Goal: Information Seeking & Learning: Learn about a topic

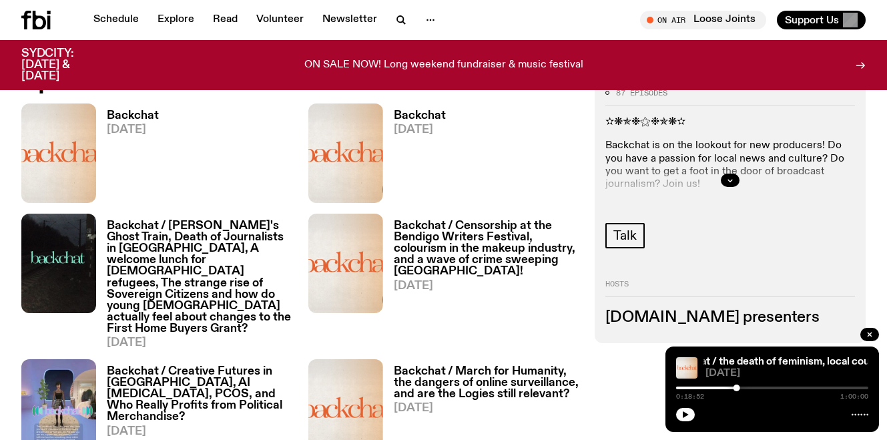
scroll to position [618, 0]
click at [208, 268] on h3 "Backchat / [PERSON_NAME]'s Ghost Train, Death of Journalists in [GEOGRAPHIC_DAT…" at bounding box center [200, 277] width 186 height 114
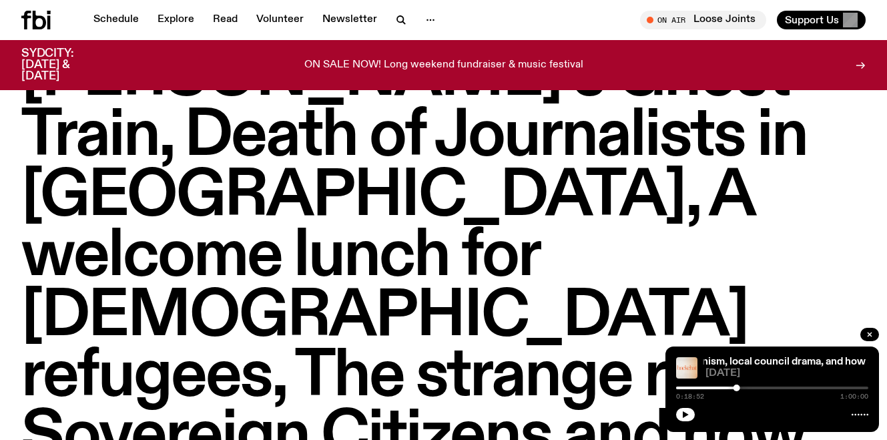
scroll to position [144, 0]
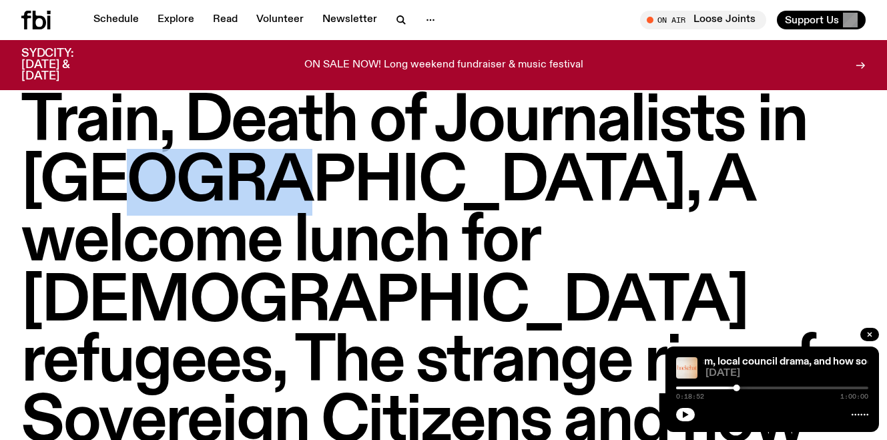
drag, startPoint x: 202, startPoint y: 120, endPoint x: 370, endPoint y: 175, distance: 176.9
click at [370, 175] on h1 "Backchat / [PERSON_NAME]'s Ghost Train, Death of Journalists in [GEOGRAPHIC_DAT…" at bounding box center [443, 332] width 844 height 721
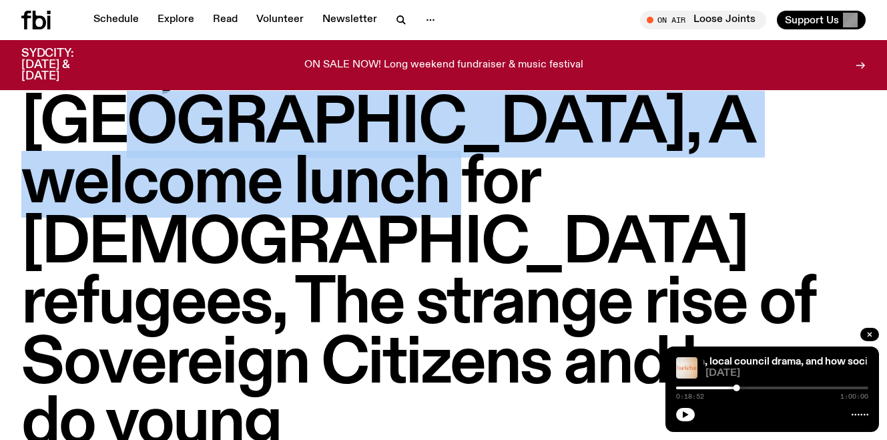
scroll to position [224, 0]
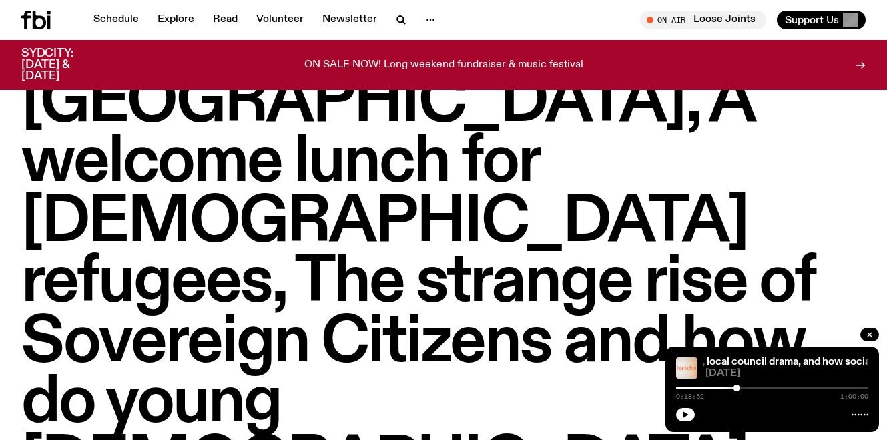
click at [369, 175] on h1 "Backchat / [PERSON_NAME]'s Ghost Train, Death of Journalists in [GEOGRAPHIC_DAT…" at bounding box center [443, 253] width 844 height 721
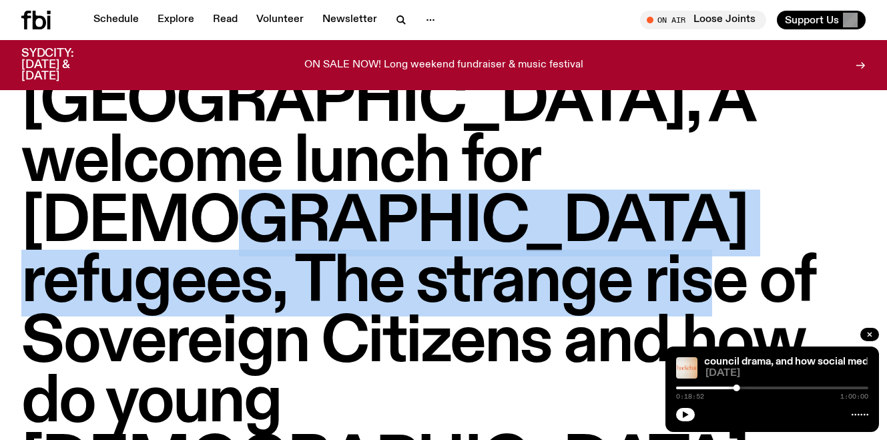
drag, startPoint x: 635, startPoint y: 113, endPoint x: 260, endPoint y: 224, distance: 390.6
click at [261, 224] on h1 "Backchat / [PERSON_NAME]'s Ghost Train, Death of Journalists in [GEOGRAPHIC_DAT…" at bounding box center [443, 253] width 844 height 721
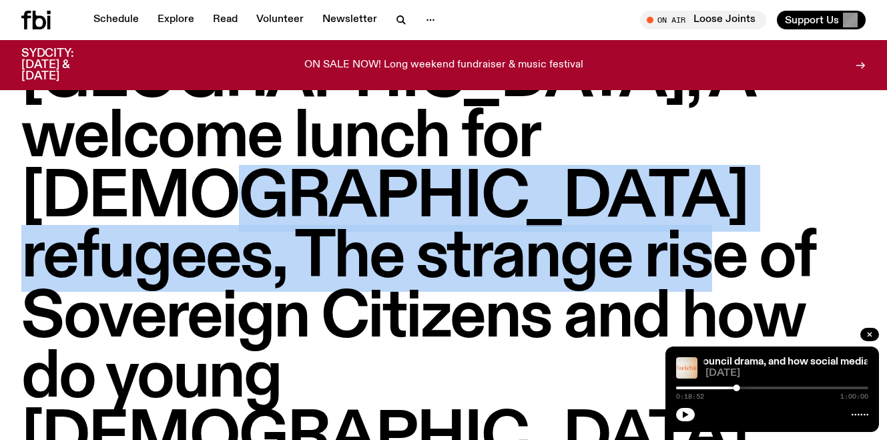
scroll to position [286, 0]
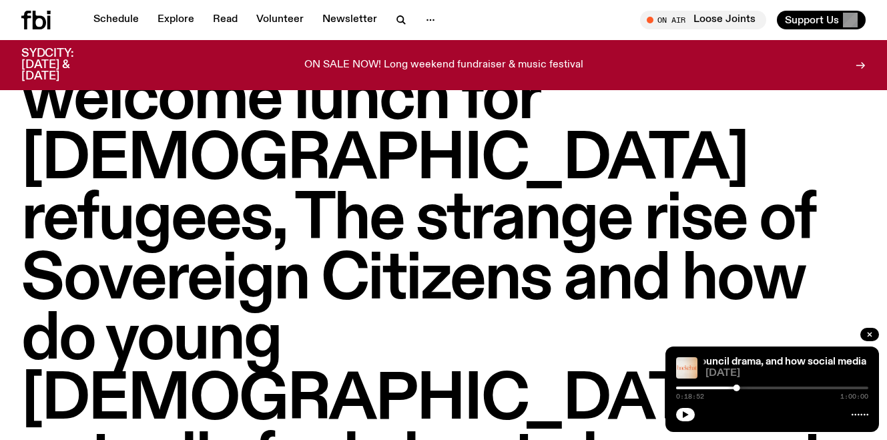
click at [260, 224] on h1 "Backchat / [PERSON_NAME]'s Ghost Train, Death of Journalists in [GEOGRAPHIC_DAT…" at bounding box center [443, 190] width 844 height 721
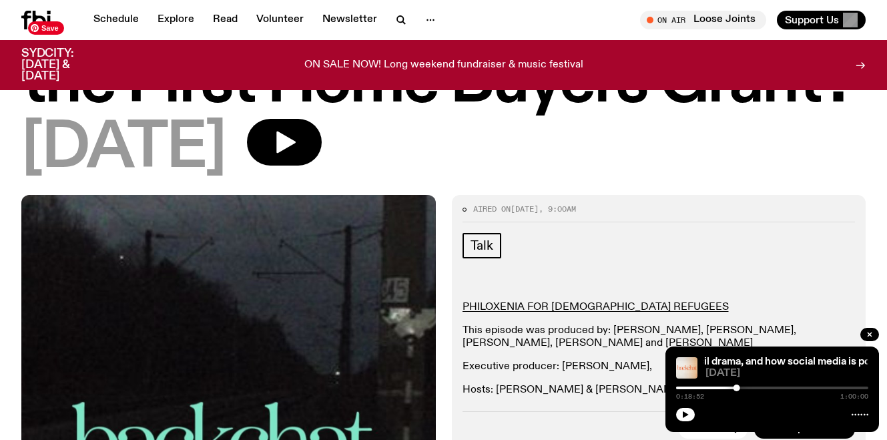
scroll to position [732, 0]
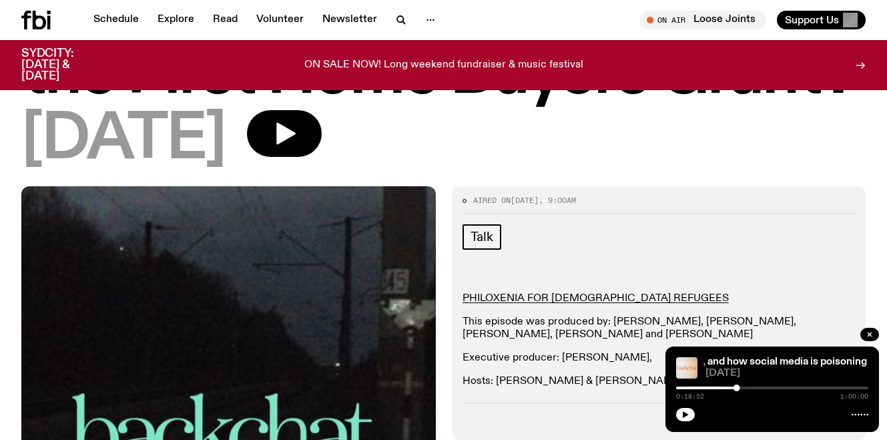
click at [589, 316] on p "This episode was produced by: [PERSON_NAME], [PERSON_NAME], [PERSON_NAME], [PER…" at bounding box center [658, 328] width 393 height 25
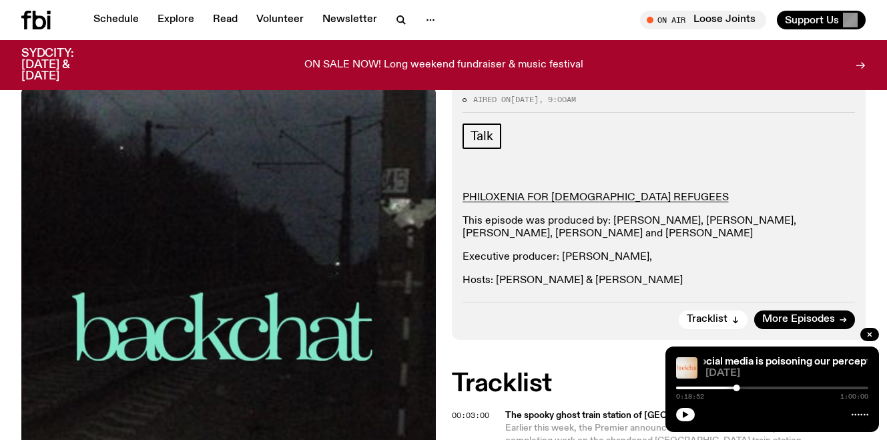
scroll to position [894, 0]
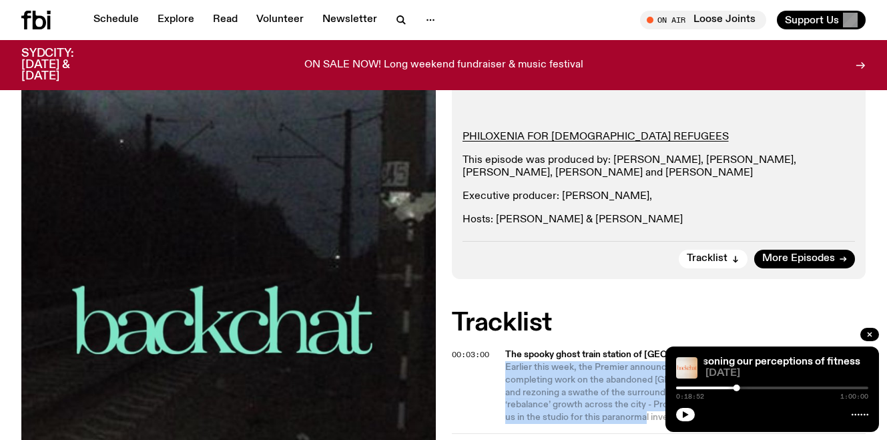
drag, startPoint x: 506, startPoint y: 188, endPoint x: 603, endPoint y: 241, distance: 111.1
click at [603, 362] on span "Earlier this week, the Premier announced that the state will finally be complet…" at bounding box center [654, 392] width 299 height 60
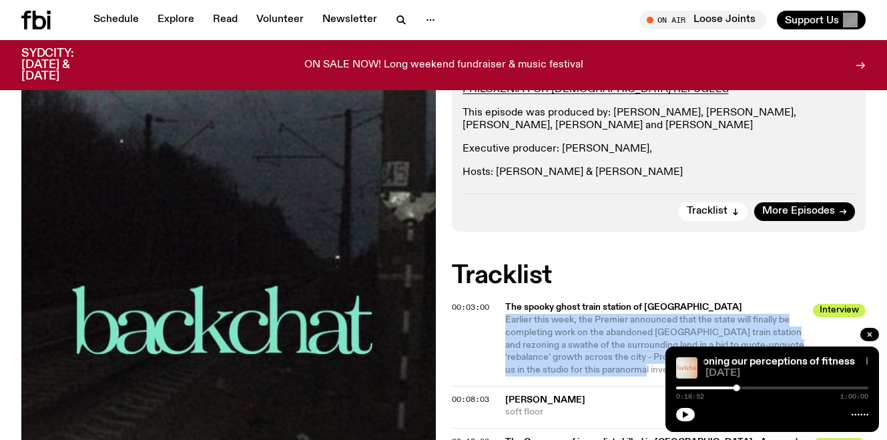
scroll to position [1022, 0]
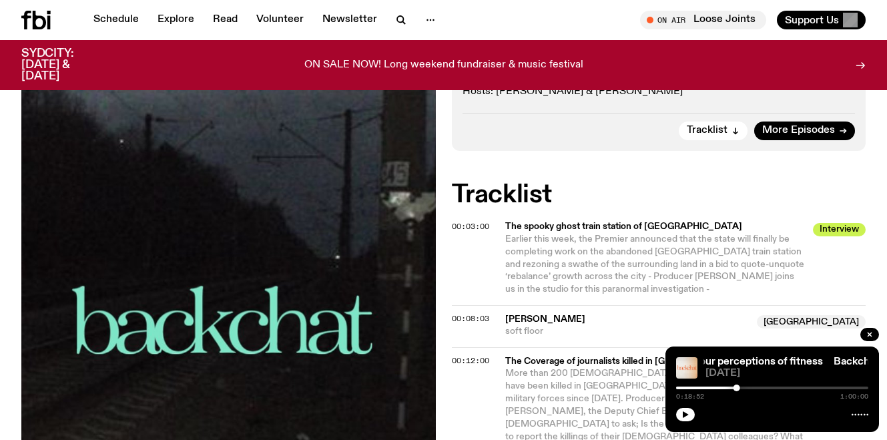
click at [560, 368] on span "More than 200 [DEMOGRAPHIC_DATA] journalists and media workers have been killed…" at bounding box center [654, 410] width 298 height 85
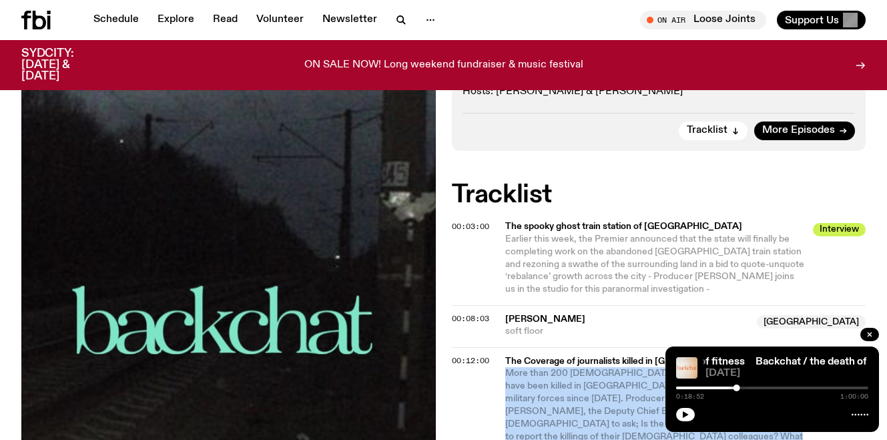
drag, startPoint x: 505, startPoint y: 194, endPoint x: 728, endPoint y: 262, distance: 233.1
click at [728, 367] on span "More than 200 [DEMOGRAPHIC_DATA] journalists and media workers have been killed…" at bounding box center [655, 411] width 300 height 88
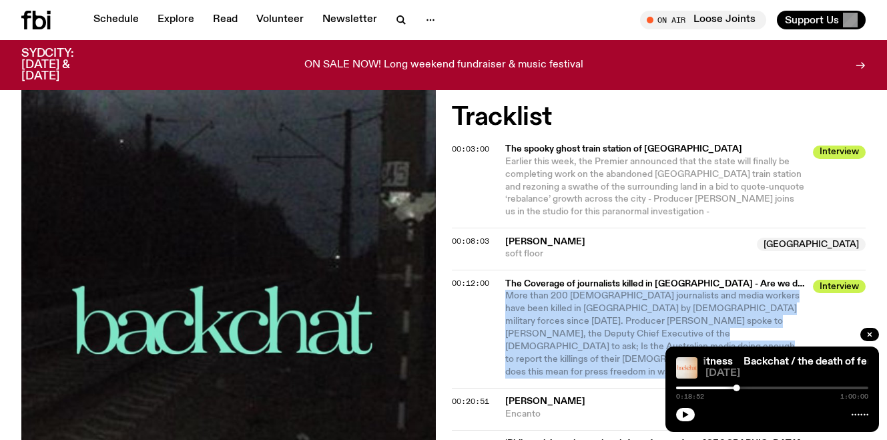
scroll to position [1114, 0]
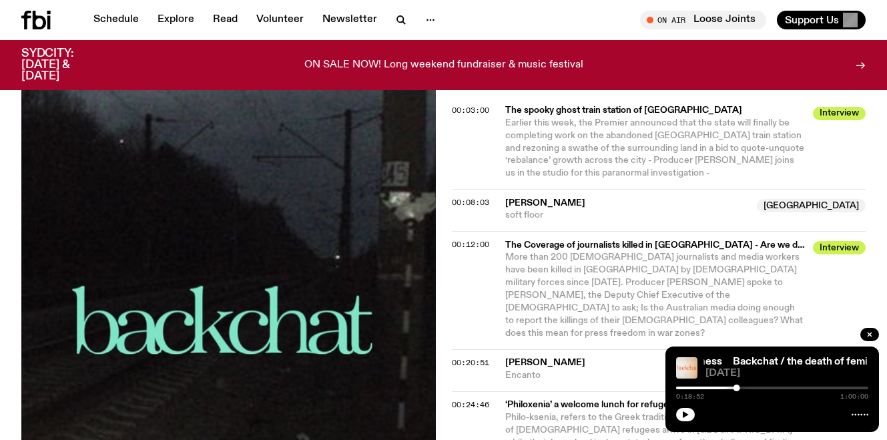
scroll to position [1162, 0]
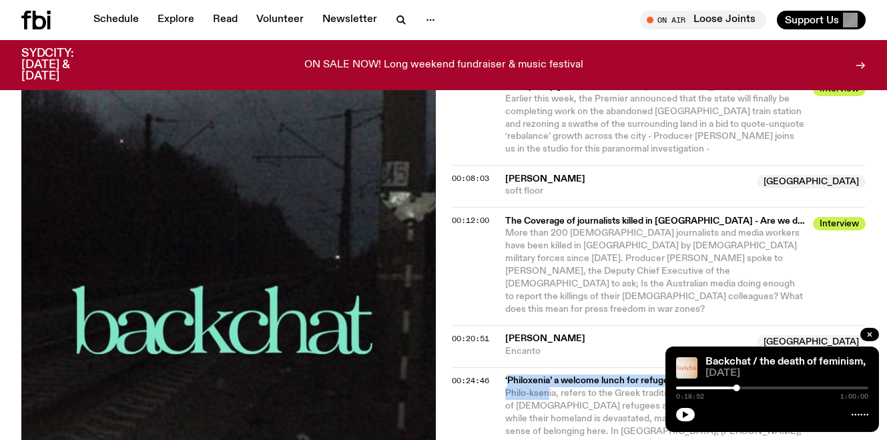
drag, startPoint x: 506, startPoint y: 188, endPoint x: 548, endPoint y: 202, distance: 44.3
click at [548, 374] on div "‘Philoxenia’ a welcome lunch for refugees from [GEOGRAPHIC_DATA] Interview Phil…" at bounding box center [655, 437] width 300 height 126
click at [548, 388] on span "Philo-ksenia, refers to the Greek tradition of hospitality - As thousands of [D…" at bounding box center [654, 443] width 299 height 110
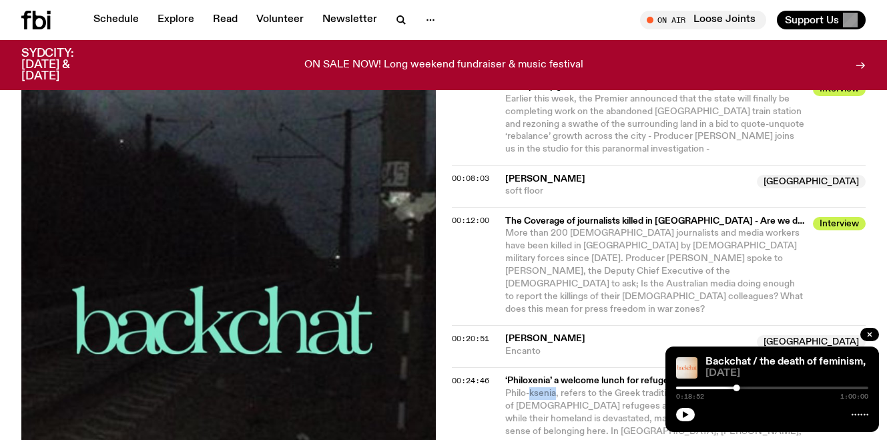
click at [548, 388] on span "Philo-ksenia, refers to the Greek tradition of hospitality - As thousands of [D…" at bounding box center [654, 443] width 299 height 110
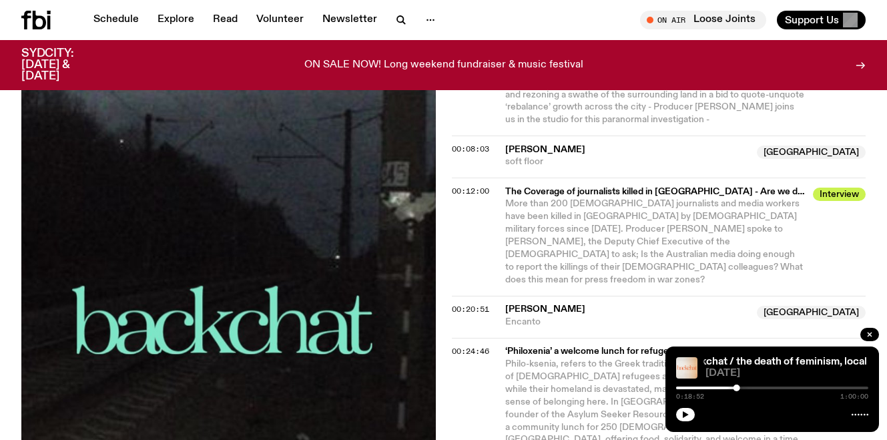
scroll to position [1199, 0]
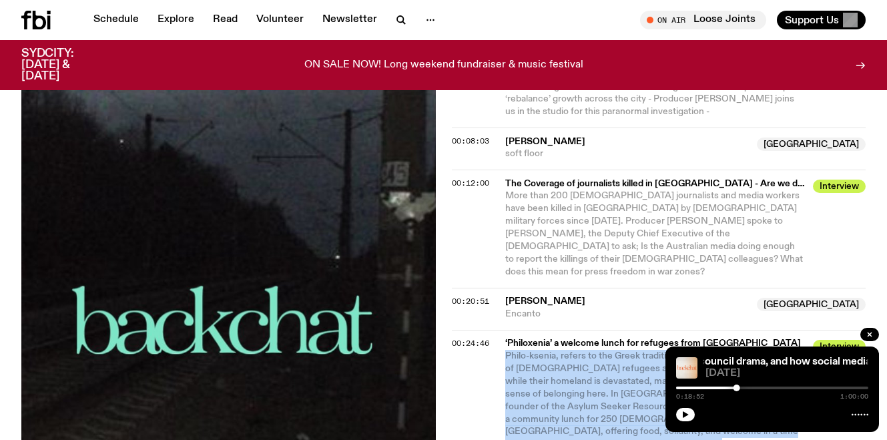
drag, startPoint x: 505, startPoint y: 165, endPoint x: 596, endPoint y: 249, distance: 123.7
click at [596, 350] on span "Philo-ksenia, refers to the Greek tradition of hospitality - As thousands of [D…" at bounding box center [655, 406] width 300 height 113
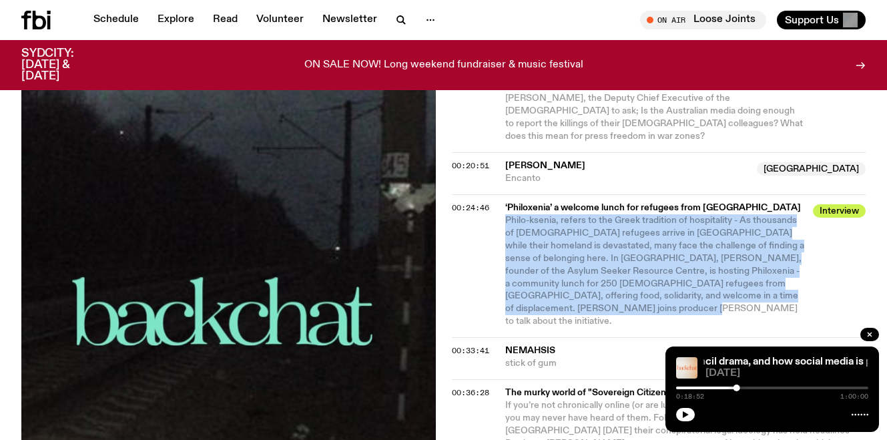
scroll to position [1344, 0]
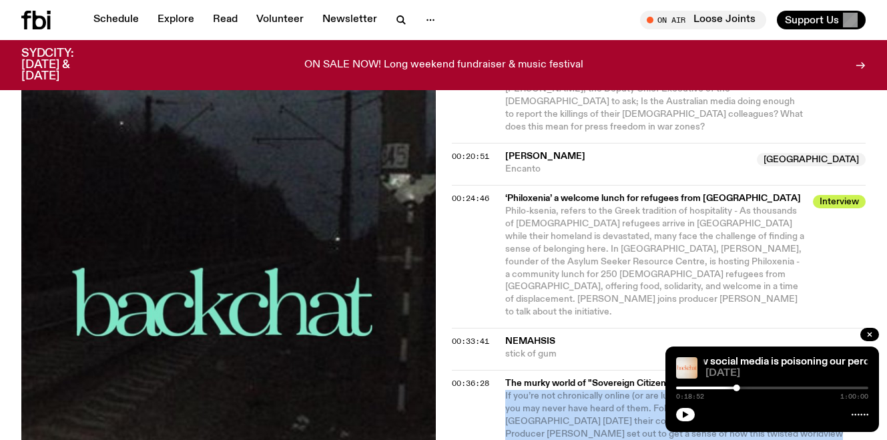
drag, startPoint x: 506, startPoint y: 190, endPoint x: 535, endPoint y: 241, distance: 59.2
click at [535, 391] on span "If you’re not chronically online (or are lucky enough to have a healthy view of…" at bounding box center [680, 421] width 350 height 60
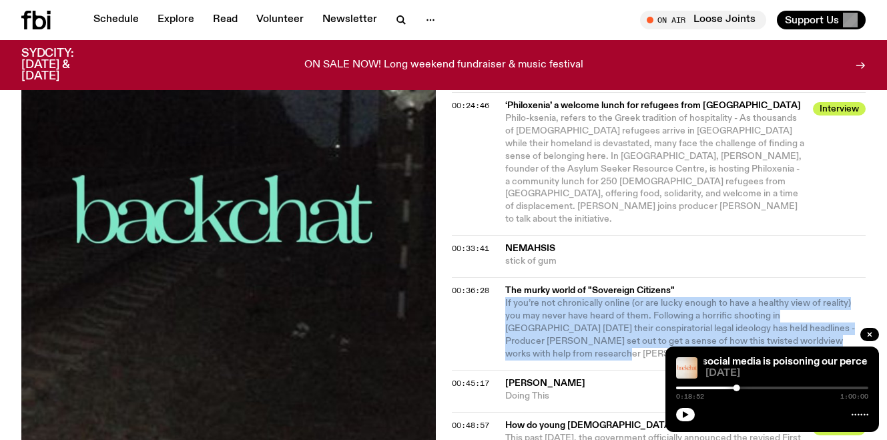
scroll to position [1457, 0]
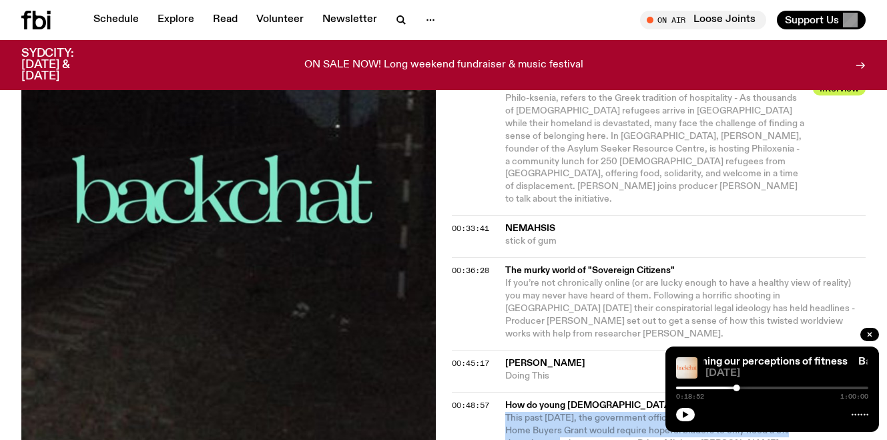
drag, startPoint x: 507, startPoint y: 212, endPoint x: 558, endPoint y: 238, distance: 57.3
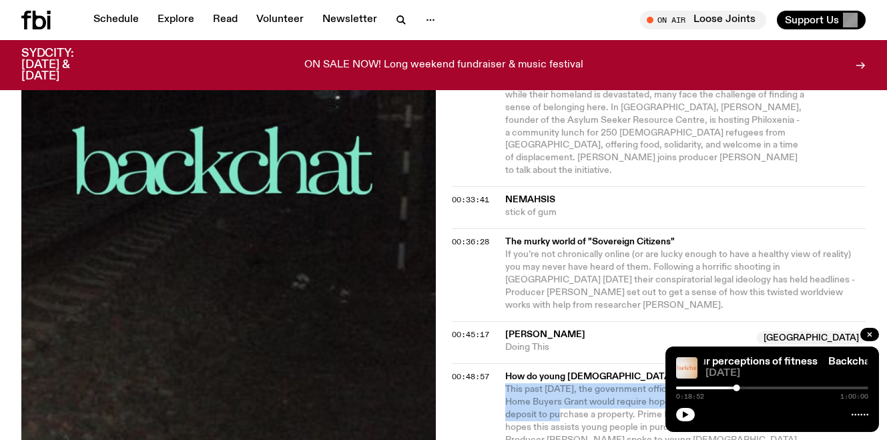
scroll to position [1485, 0]
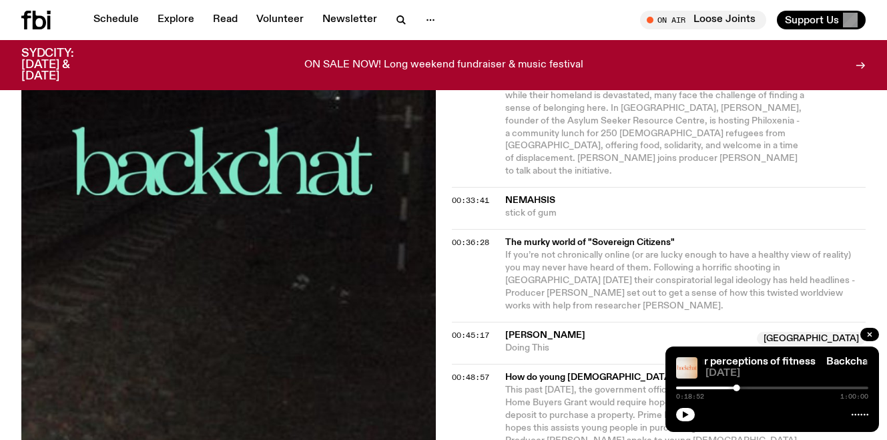
click at [571, 385] on span "This past [DATE], the government officially announced the revised First Home Bu…" at bounding box center [653, 427] width 296 height 85
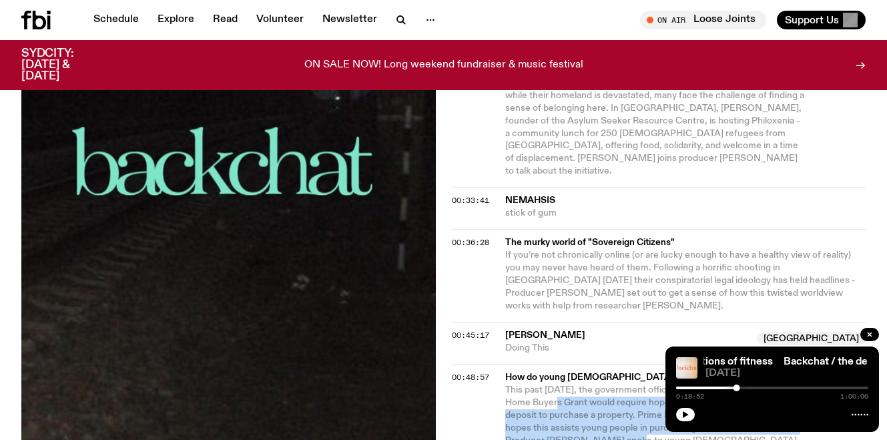
drag, startPoint x: 555, startPoint y: 196, endPoint x: 609, endPoint y: 235, distance: 66.5
click at [609, 385] on span "This past [DATE], the government officially announced the revised First Home Bu…" at bounding box center [653, 427] width 296 height 85
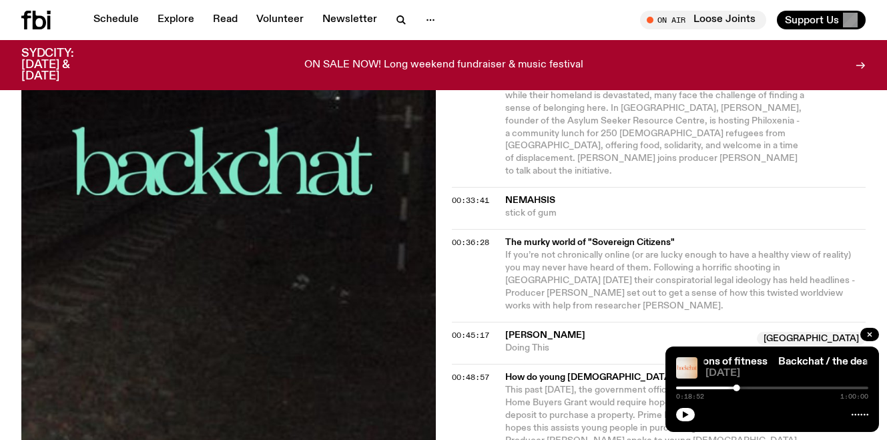
click at [585, 385] on span "This past [DATE], the government officially announced the revised First Home Bu…" at bounding box center [653, 427] width 296 height 85
drag, startPoint x: 563, startPoint y: 233, endPoint x: 617, endPoint y: 242, distance: 54.9
click at [617, 385] on span "This past [DATE], the government officially announced the revised First Home Bu…" at bounding box center [653, 427] width 296 height 85
click at [611, 385] on span "This past [DATE], the government officially announced the revised First Home Bu…" at bounding box center [653, 427] width 296 height 85
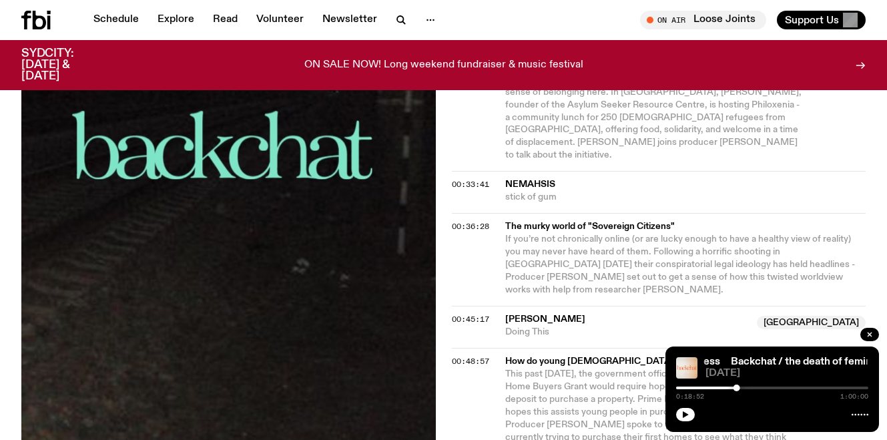
scroll to position [1502, 0]
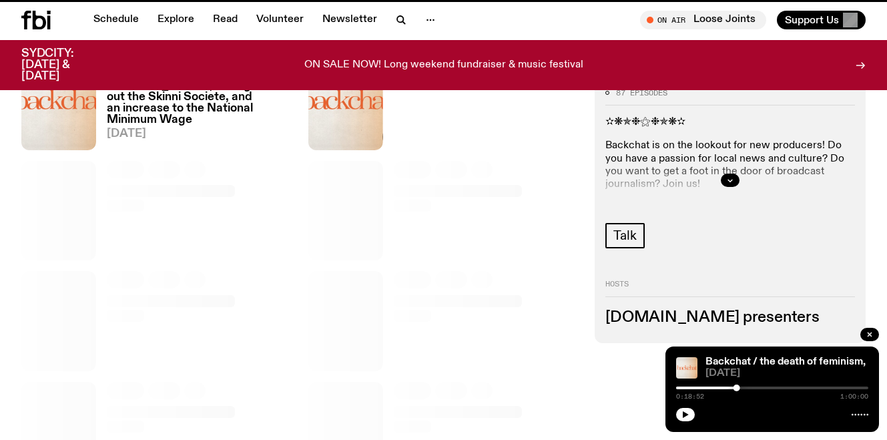
scroll to position [618, 0]
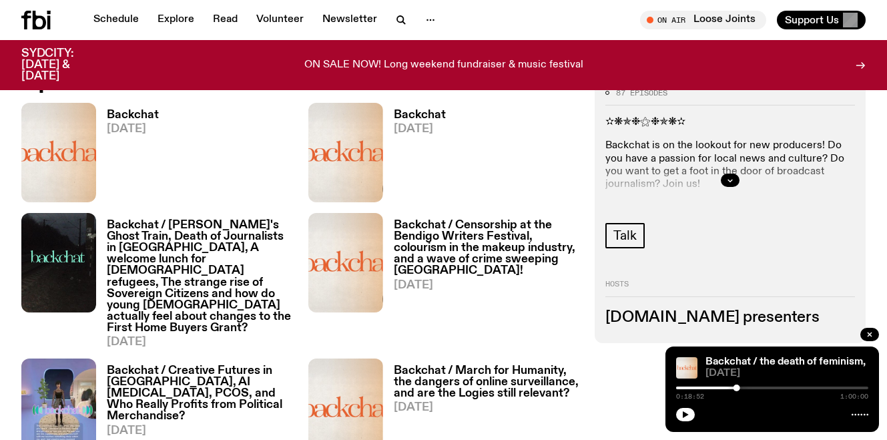
click at [416, 114] on h3 "Backchat" at bounding box center [420, 114] width 52 height 11
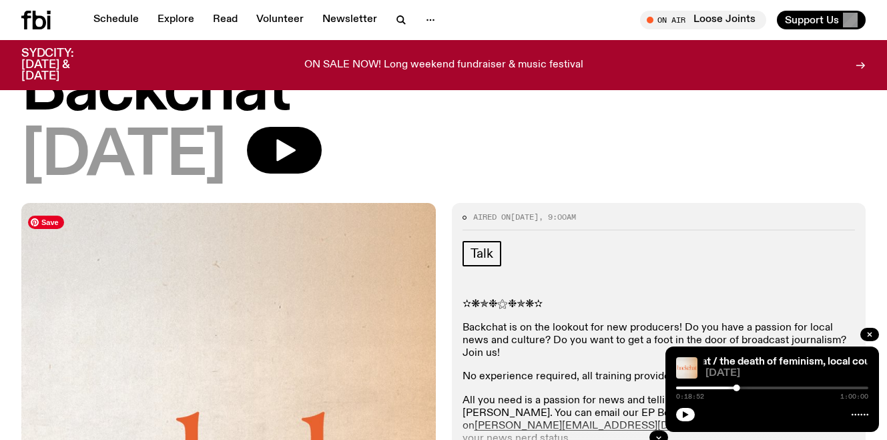
scroll to position [43, 0]
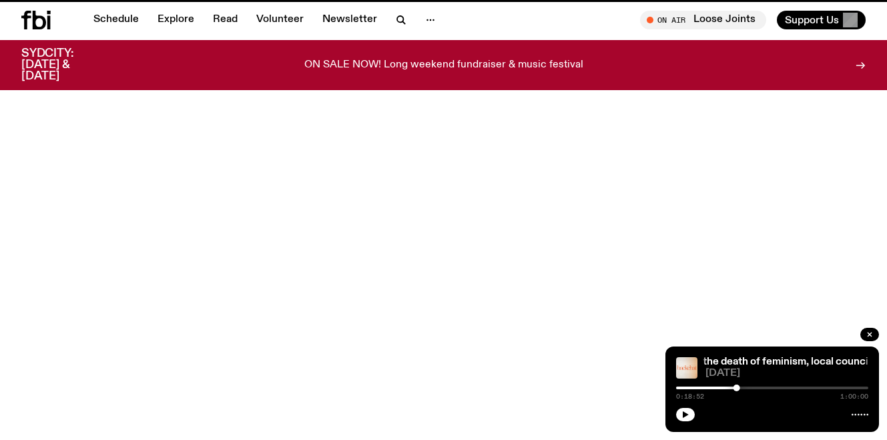
scroll to position [618, 0]
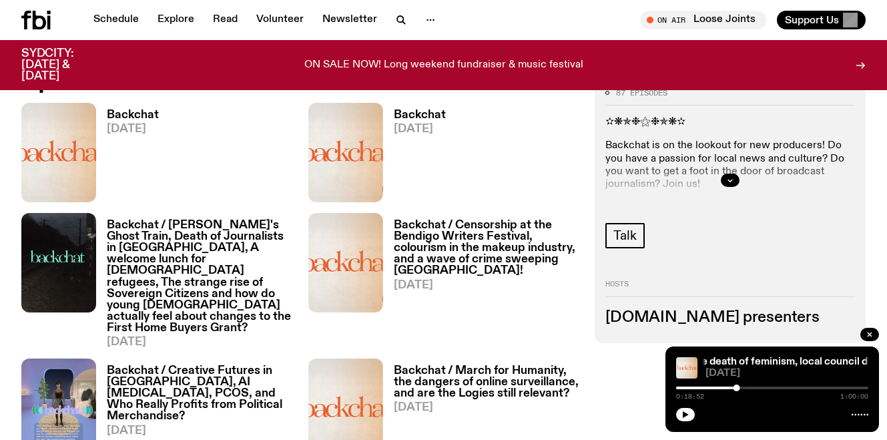
click at [136, 111] on h3 "Backchat" at bounding box center [133, 114] width 52 height 11
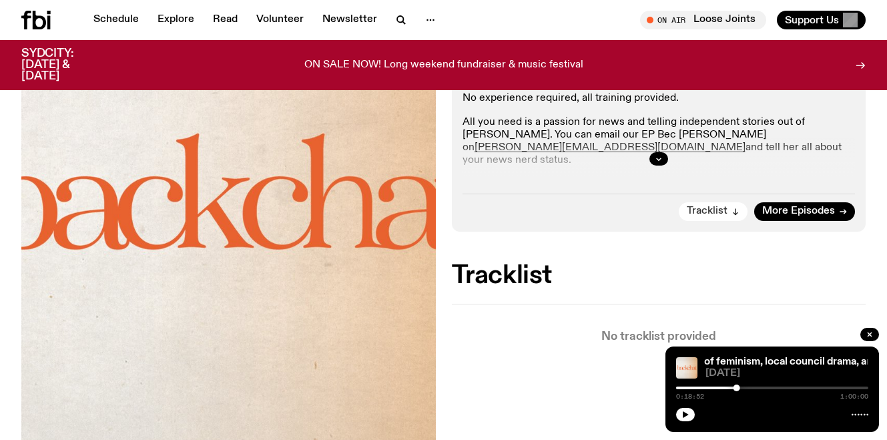
click at [701, 214] on span "Tracklist" at bounding box center [707, 211] width 41 height 10
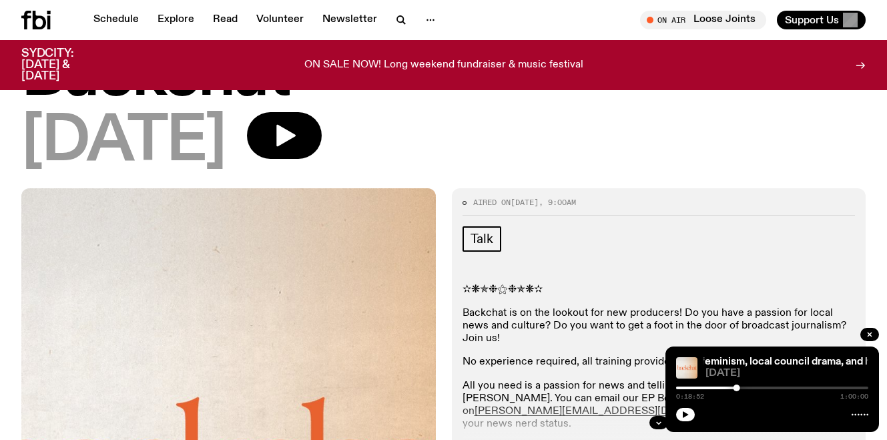
scroll to position [207, 0]
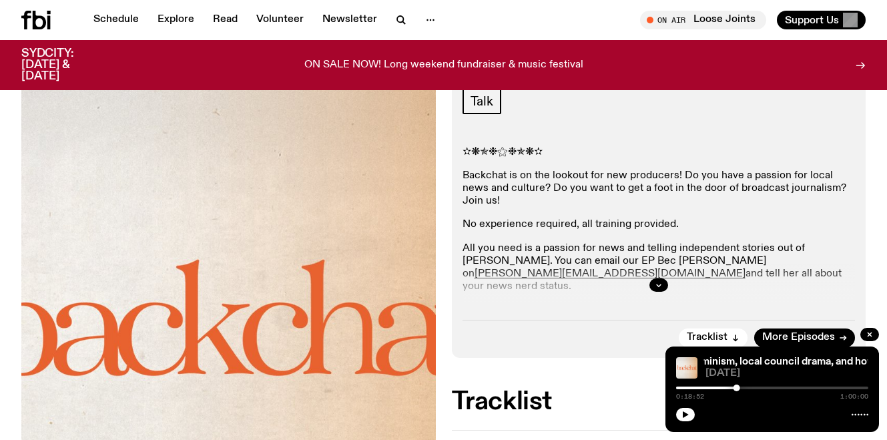
click at [541, 185] on p "Backchat is on the lookout for new producers! Do you have a passion for local n…" at bounding box center [658, 189] width 393 height 39
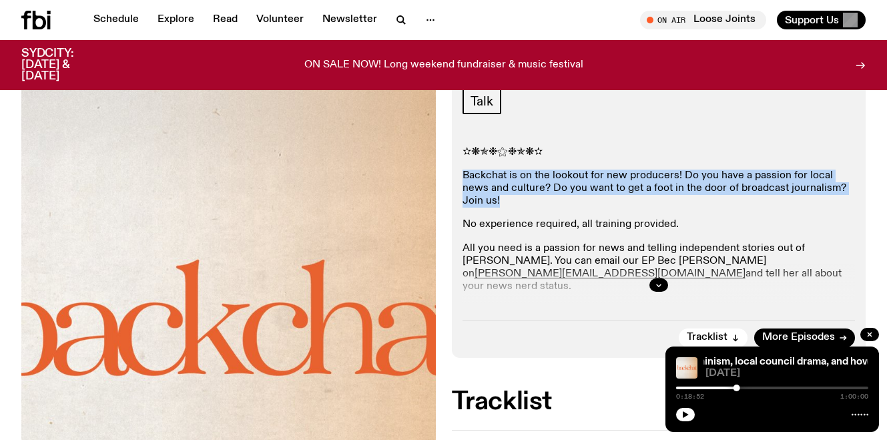
click at [541, 185] on p "Backchat is on the lookout for new producers! Do you have a passion for local n…" at bounding box center [658, 189] width 393 height 39
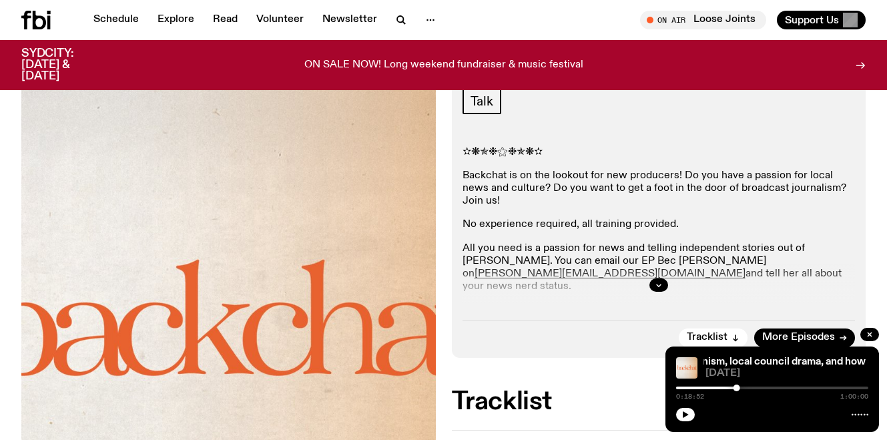
click at [539, 228] on div "✫❋✯❉⚝❉✯❋✫ Backchat is on the lookout for new producers! Do you have a passion f…" at bounding box center [658, 304] width 393 height 316
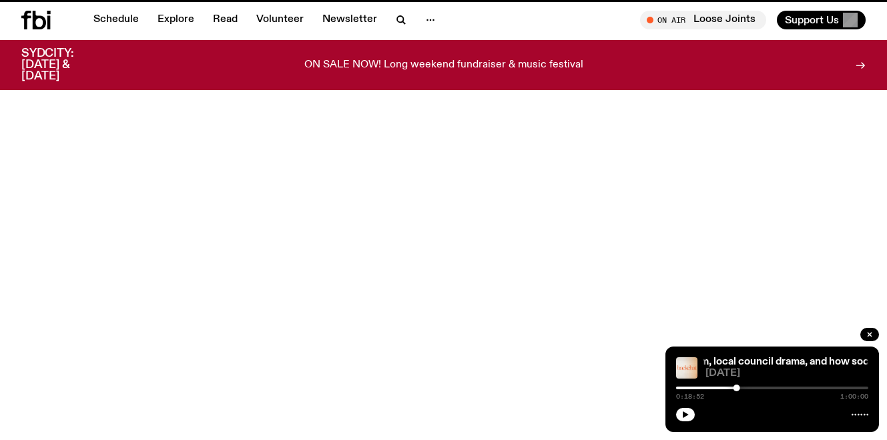
scroll to position [618, 0]
